Goal: Task Accomplishment & Management: Manage account settings

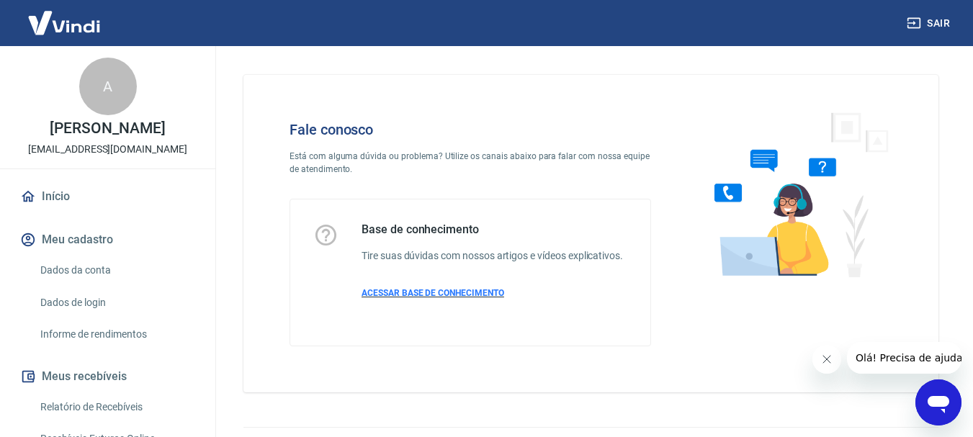
click at [400, 293] on span "ACESSAR BASE DE CONHECIMENTO" at bounding box center [432, 293] width 143 height 10
click at [65, 269] on link "Dados da conta" at bounding box center [116, 271] width 163 height 30
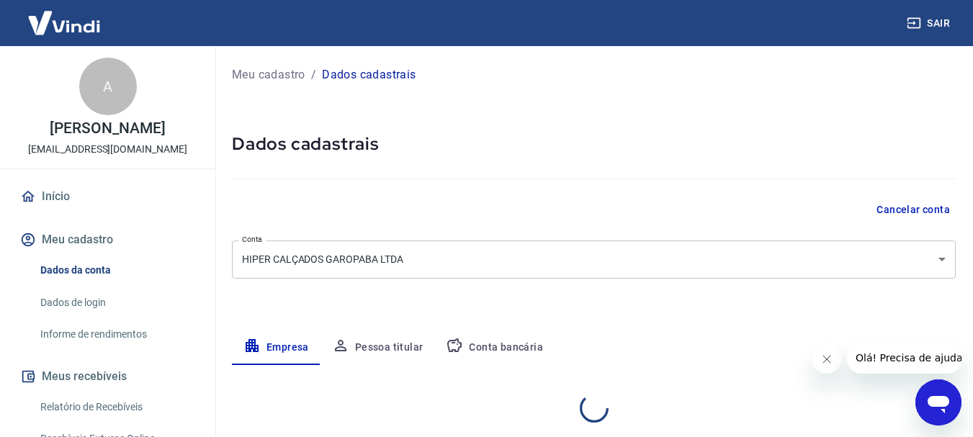
select select "SC"
select select "business"
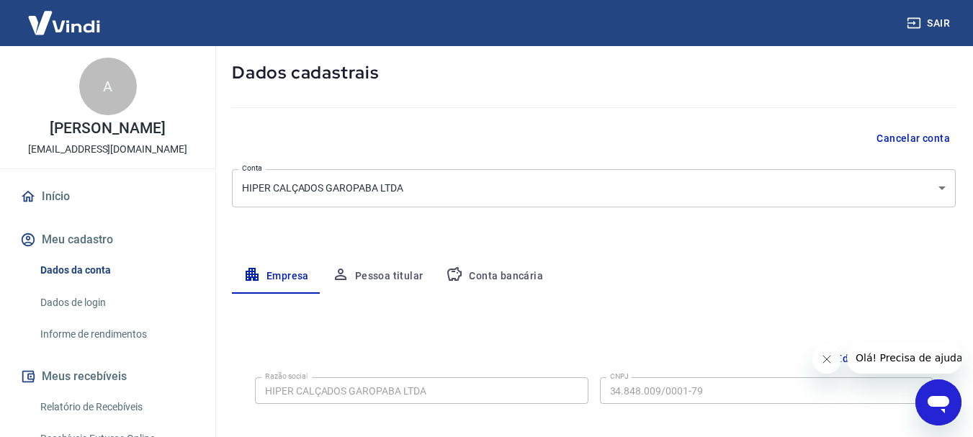
scroll to position [72, 0]
click at [497, 272] on button "Conta bancária" at bounding box center [494, 276] width 120 height 35
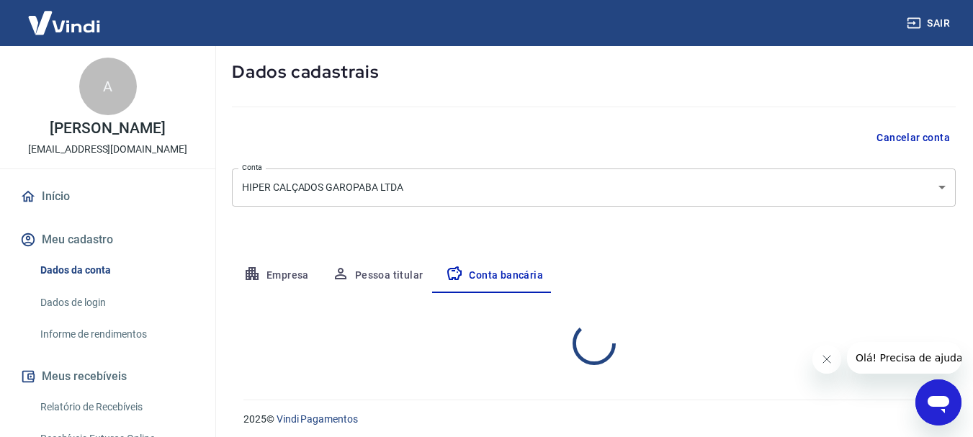
select select "1"
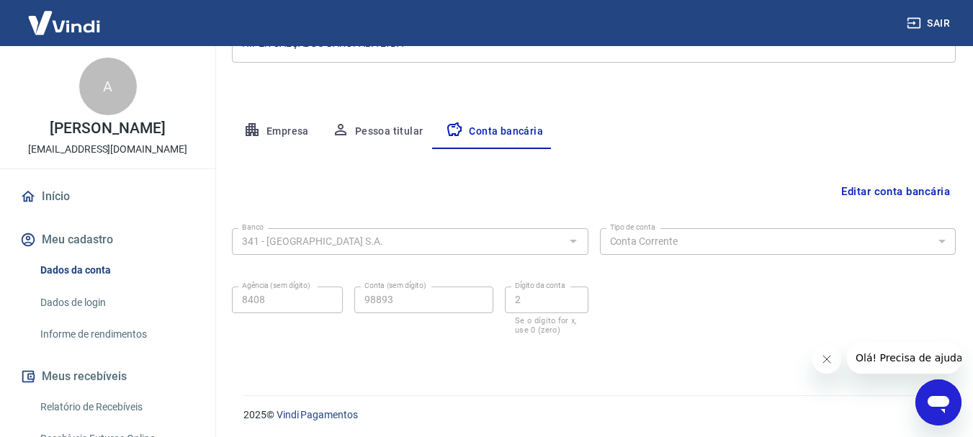
scroll to position [219, 0]
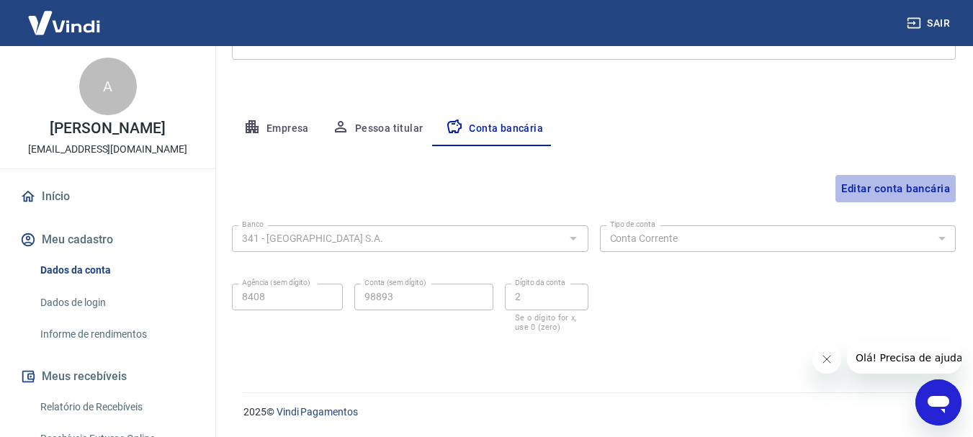
click at [897, 188] on button "Editar conta bancária" at bounding box center [895, 188] width 120 height 27
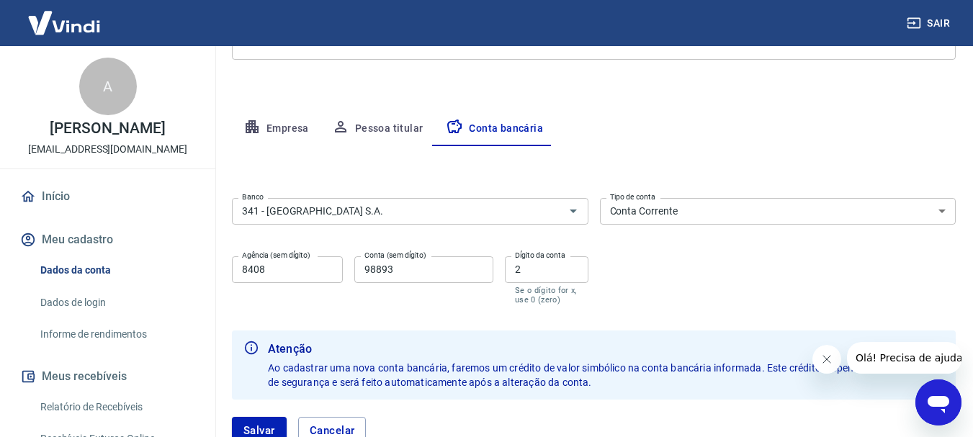
click at [408, 271] on input "98893" at bounding box center [423, 269] width 139 height 27
type input "9"
type input "98899"
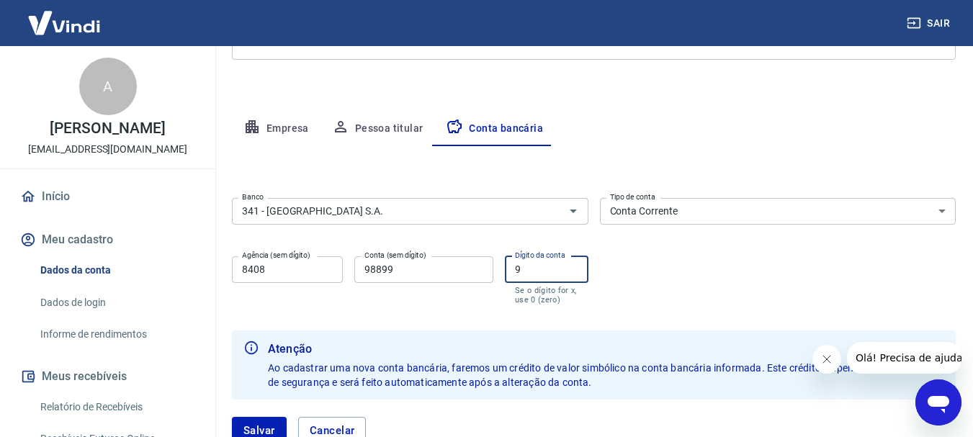
type input "9"
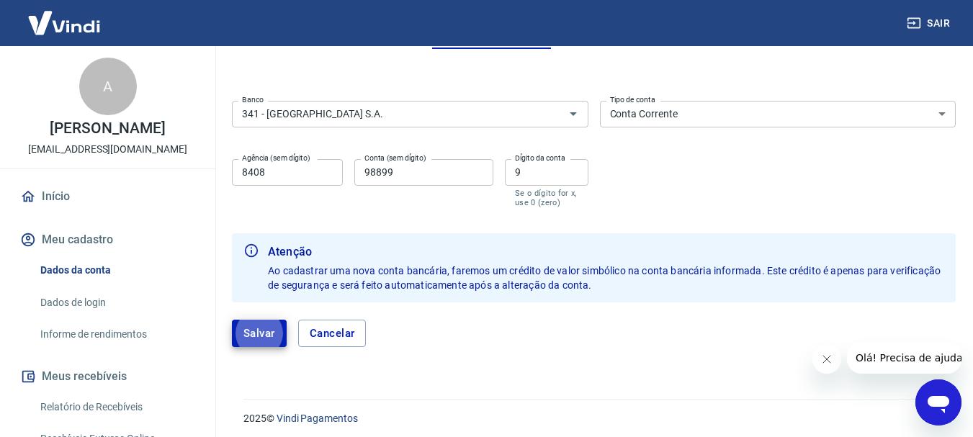
scroll to position [323, 0]
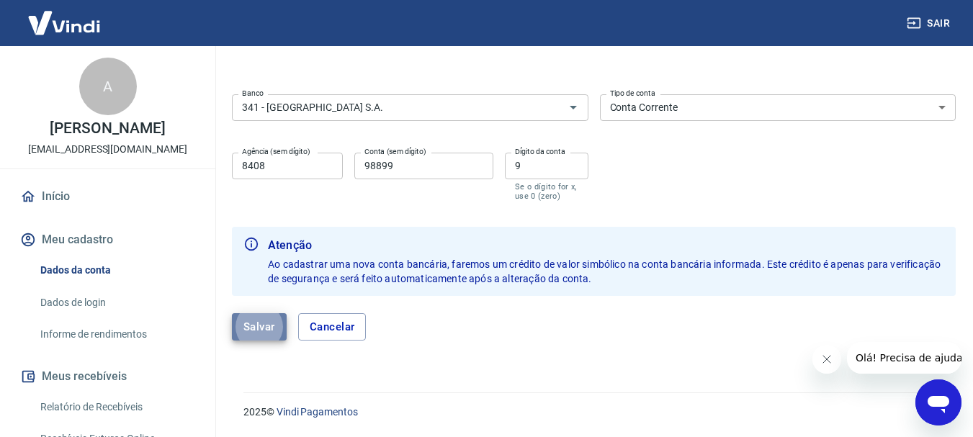
click at [256, 320] on button "Salvar" at bounding box center [259, 326] width 55 height 27
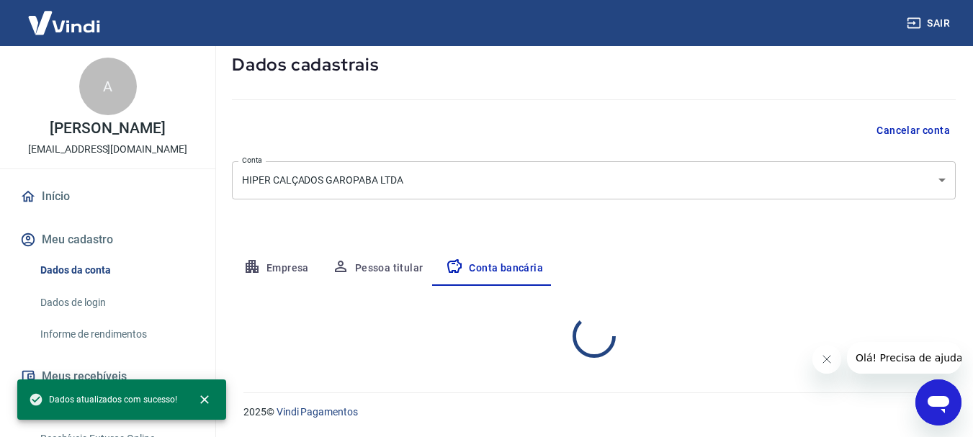
select select "1"
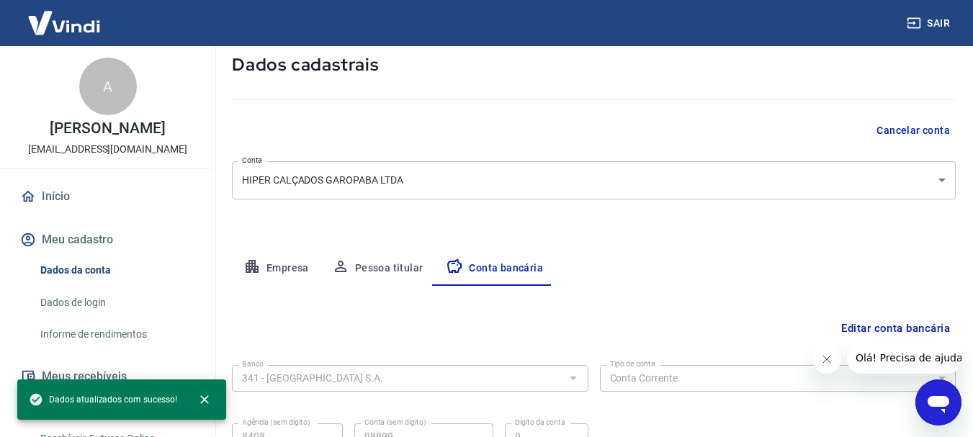
scroll to position [219, 0]
